Goal: Task Accomplishment & Management: Manage account settings

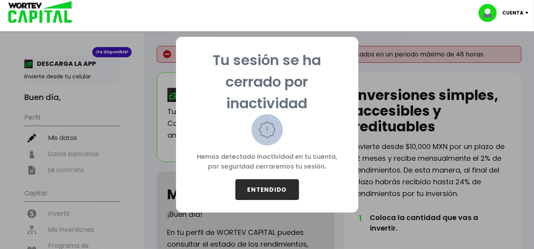
click at [268, 184] on button "ENTENDIDO" at bounding box center [267, 189] width 64 height 21
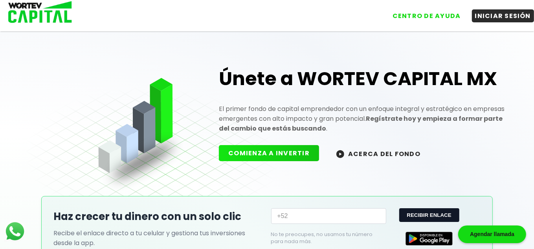
click at [485, 24] on div "CENTRO DE AYUDA INICIAR SESIÓN" at bounding box center [267, 13] width 534 height 26
click at [487, 16] on button "INICIAR SESIÓN" at bounding box center [503, 14] width 62 height 13
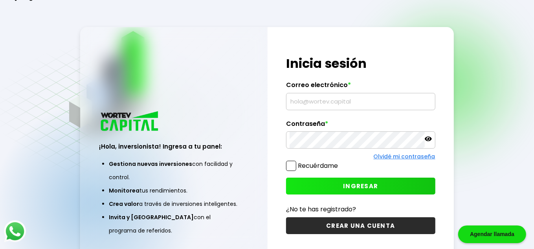
click at [356, 88] on label "Correo electrónico *" at bounding box center [360, 87] width 149 height 12
click at [356, 93] on label "Correo electrónico *" at bounding box center [360, 87] width 149 height 12
click at [356, 95] on input "text" at bounding box center [360, 101] width 142 height 16
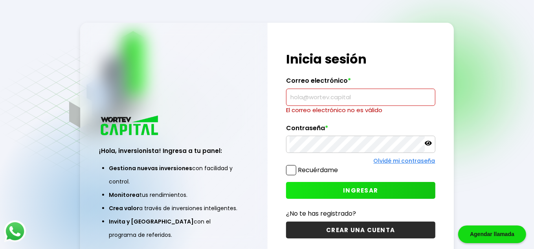
paste input "[PERSON_NAME][EMAIL_ADDRESS][PERSON_NAME][DOMAIN_NAME]"
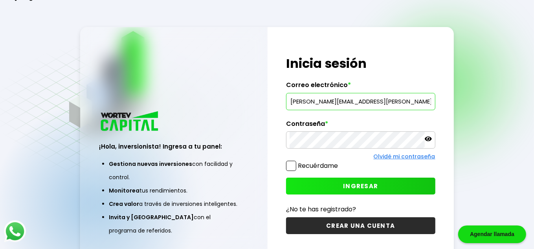
type input "[PERSON_NAME][EMAIL_ADDRESS][PERSON_NAME][DOMAIN_NAME]"
drag, startPoint x: 351, startPoint y: 117, endPoint x: 344, endPoint y: 131, distance: 15.6
click at [351, 118] on div "¡Hola, inversionista! Ingresa tus credenciales para iniciar sesión Inicia sesió…" at bounding box center [360, 145] width 187 height 236
click at [306, 168] on label "Recuérdame" at bounding box center [318, 165] width 40 height 9
click at [339, 162] on input "Recuérdame" at bounding box center [339, 162] width 0 height 0
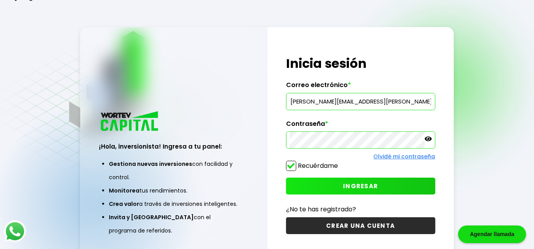
click at [324, 185] on button "INGRESAR" at bounding box center [360, 186] width 149 height 17
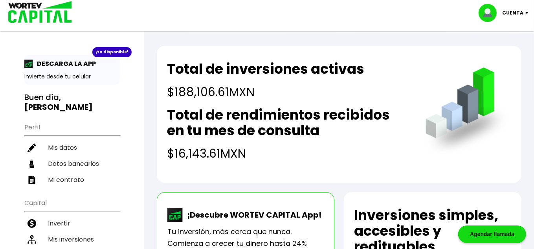
scroll to position [44, 0]
